Goal: Information Seeking & Learning: Learn about a topic

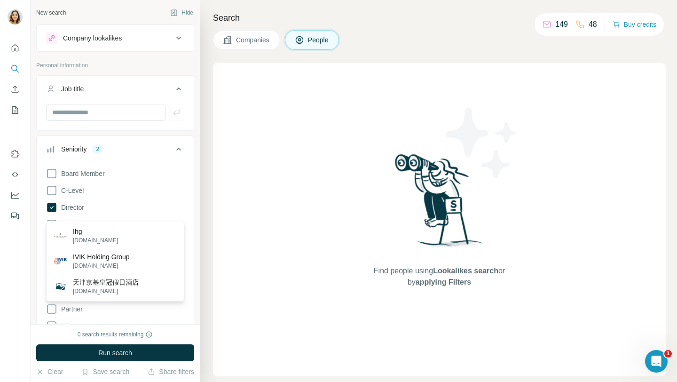
scroll to position [350, 0]
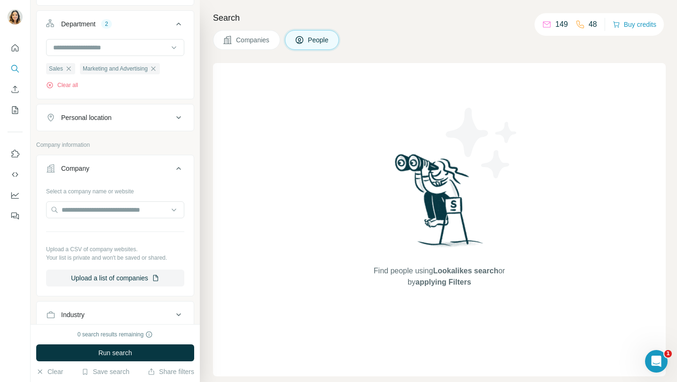
click at [214, 208] on div "Find people using Lookalikes search or by applying Filters" at bounding box center [439, 219] width 453 height 313
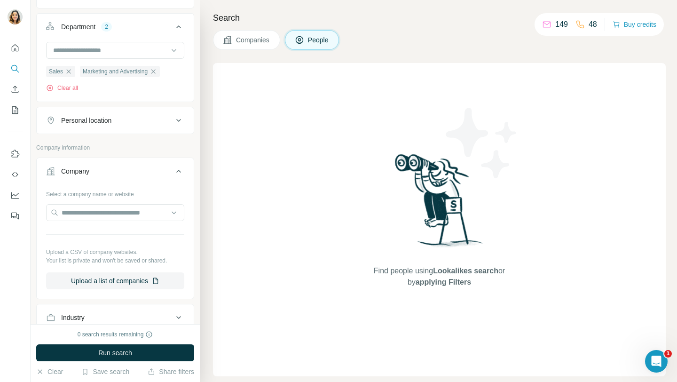
scroll to position [367, 0]
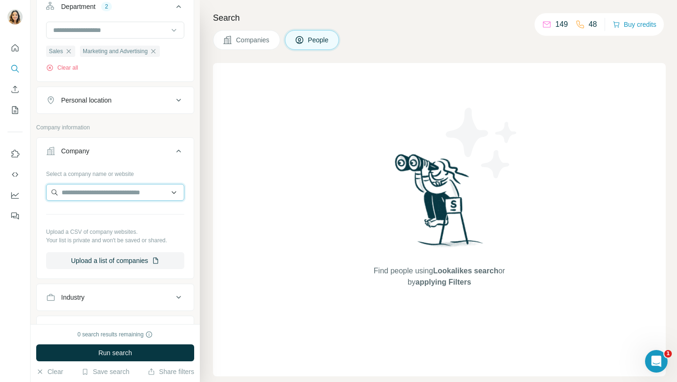
click at [125, 184] on input "text" at bounding box center [115, 192] width 138 height 17
paste input "**********"
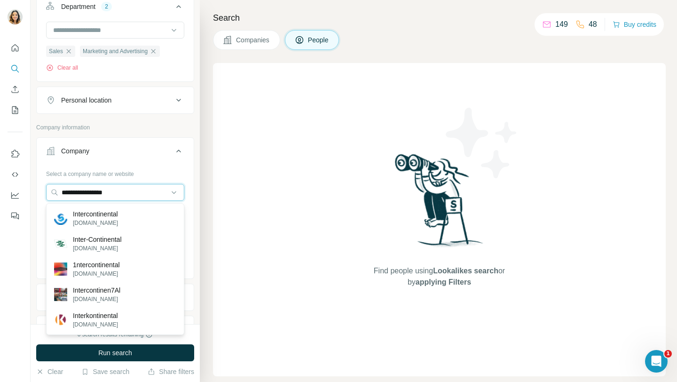
type input "**********"
click at [160, 190] on input "**********" at bounding box center [115, 192] width 138 height 17
click at [248, 165] on div "Find people using Lookalikes search or by applying Filters" at bounding box center [439, 219] width 453 height 313
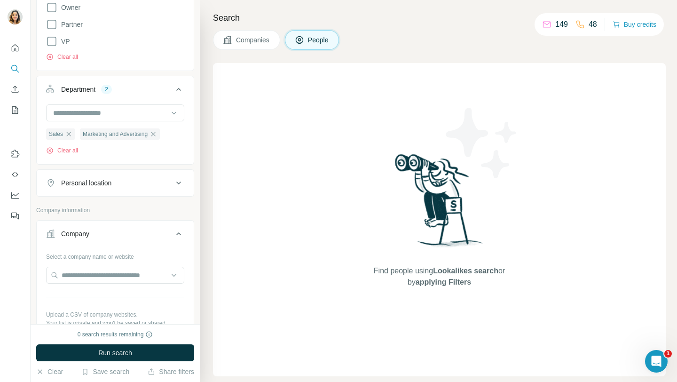
scroll to position [0, 0]
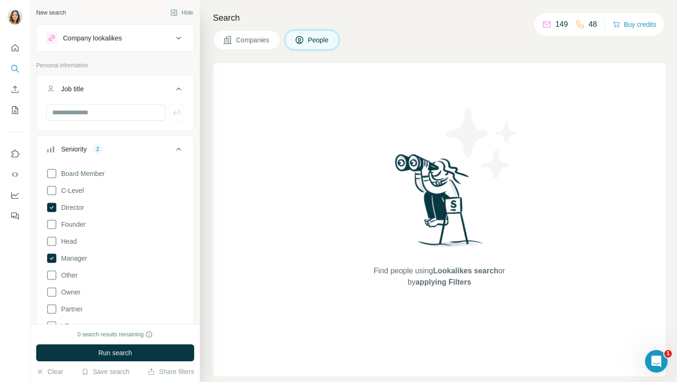
click at [319, 39] on span "People" at bounding box center [319, 39] width 22 height 9
click at [319, 40] on span "People" at bounding box center [319, 39] width 22 height 9
click at [258, 40] on span "Companies" at bounding box center [253, 39] width 34 height 9
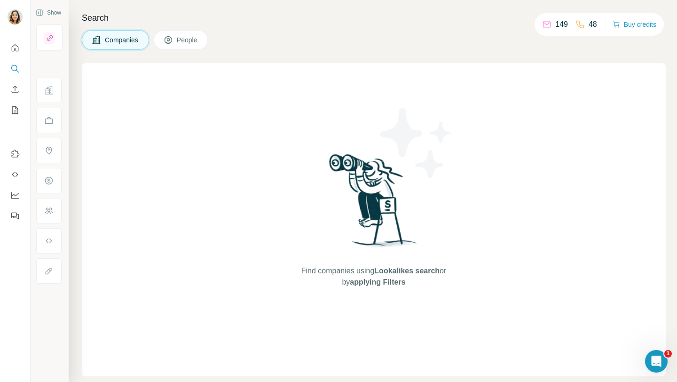
click at [186, 47] on button "People" at bounding box center [181, 40] width 55 height 20
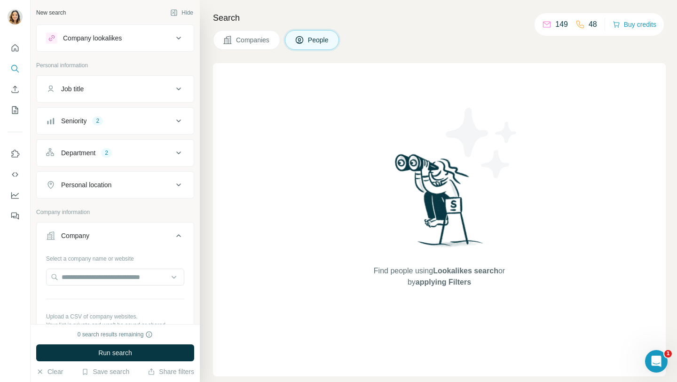
click at [85, 185] on div "Personal location" at bounding box center [86, 184] width 50 height 9
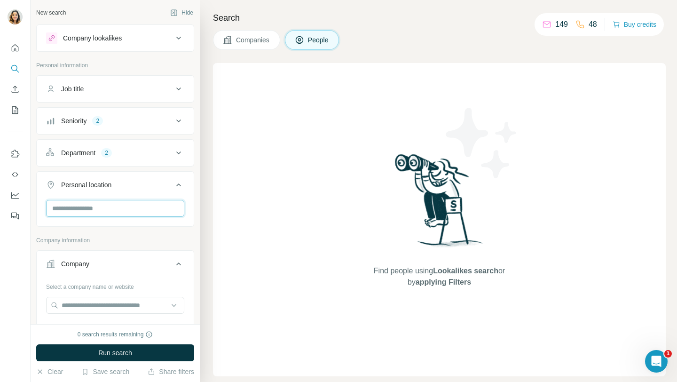
click at [85, 207] on input "text" at bounding box center [115, 208] width 138 height 17
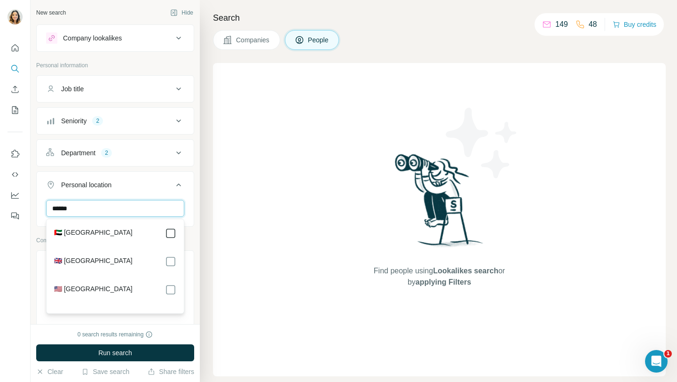
type input "******"
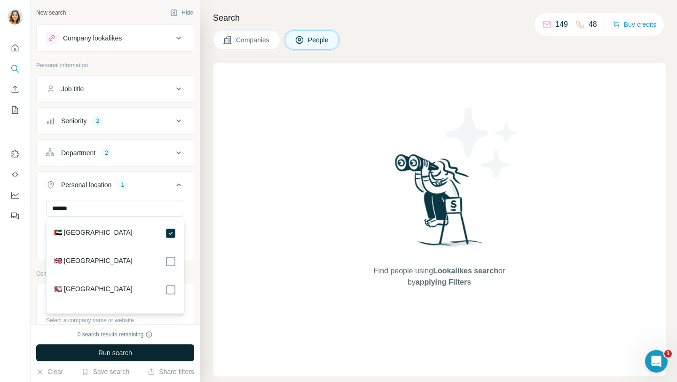
click at [279, 189] on div "Find people using Lookalikes search or by applying Filters" at bounding box center [439, 219] width 453 height 313
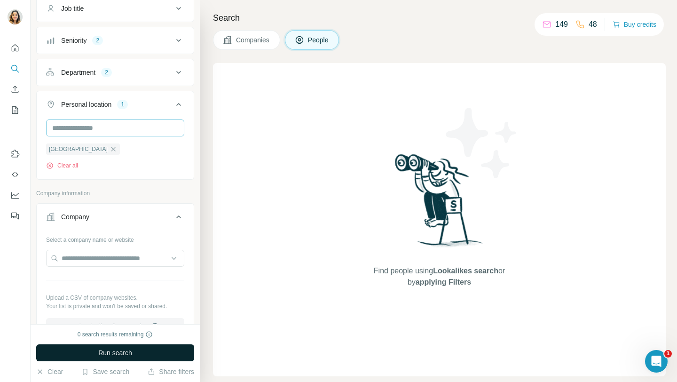
scroll to position [88, 0]
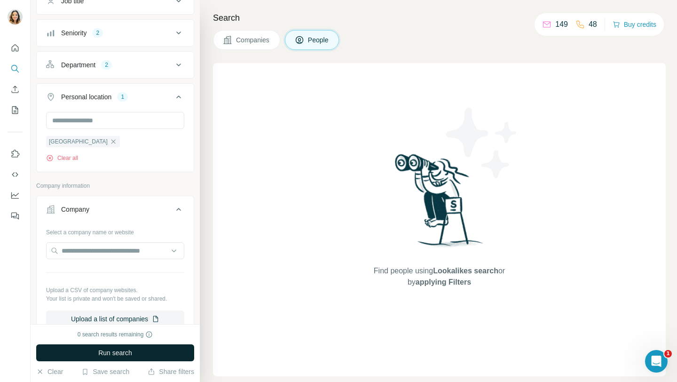
click at [12, 52] on icon "Quick start" at bounding box center [14, 47] width 9 height 9
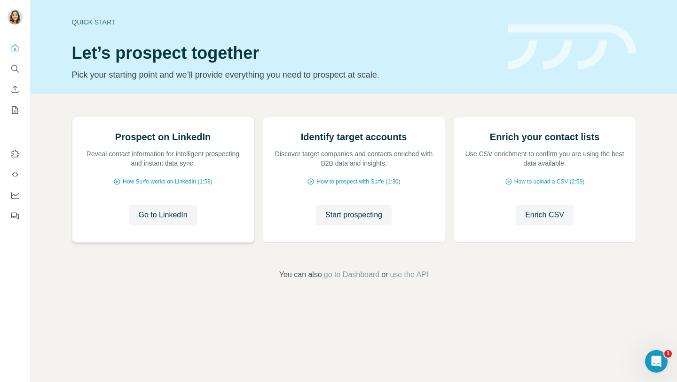
scroll to position [23, 0]
click at [174, 220] on span "Go to LinkedIn" at bounding box center [162, 214] width 49 height 11
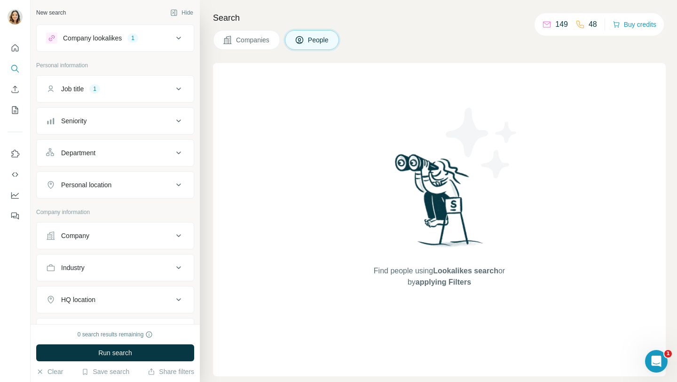
click at [168, 360] on button "Run search" at bounding box center [115, 352] width 158 height 17
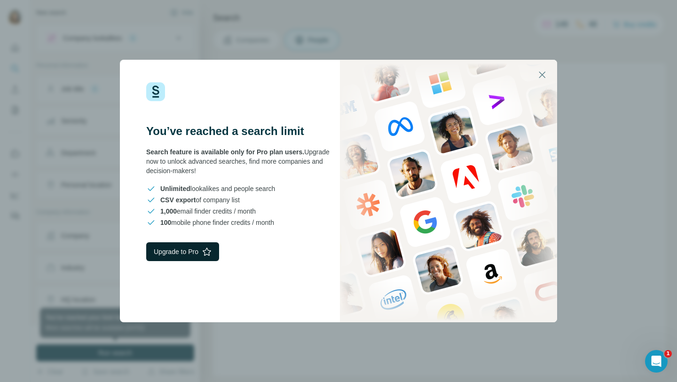
click at [184, 255] on button "Upgrade to Pro" at bounding box center [182, 251] width 73 height 19
